Goal: Task Accomplishment & Management: Complete application form

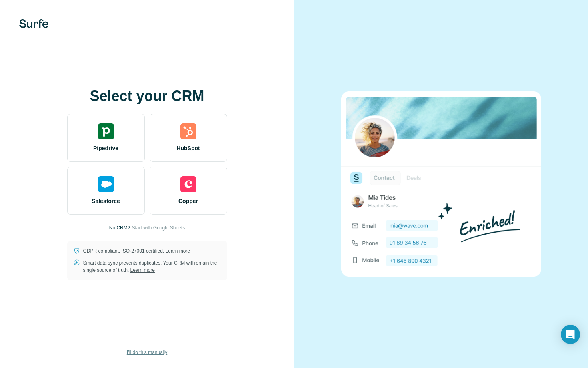
click at [150, 350] on span "I’ll do this manually" at bounding box center [147, 351] width 40 height 7
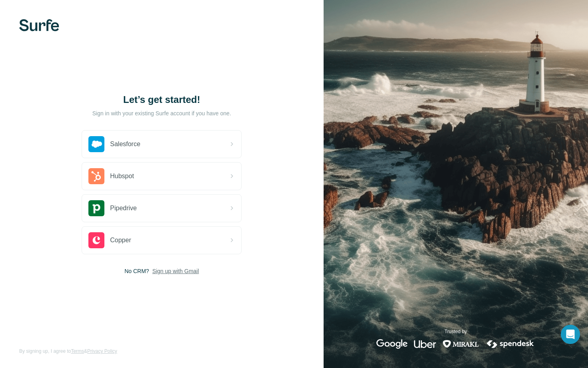
click at [180, 271] on span "Sign up with Gmail" at bounding box center [175, 271] width 47 height 8
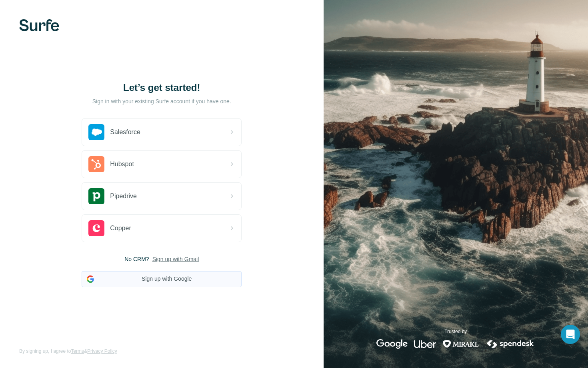
click at [170, 280] on button "Sign up with Google" at bounding box center [162, 279] width 160 height 16
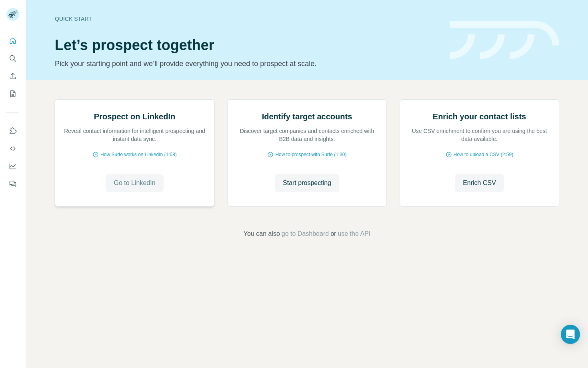
click at [136, 188] on span "Go to LinkedIn" at bounding box center [135, 183] width 42 height 10
